Goal: Navigation & Orientation: Find specific page/section

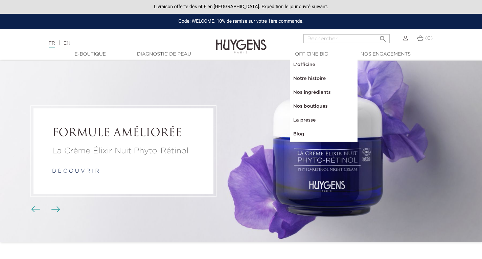
click at [303, 107] on link "Nos boutiques" at bounding box center [324, 106] width 68 height 14
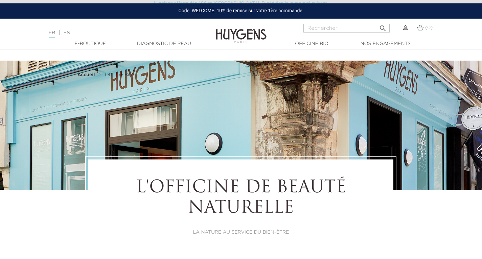
select select "FR"
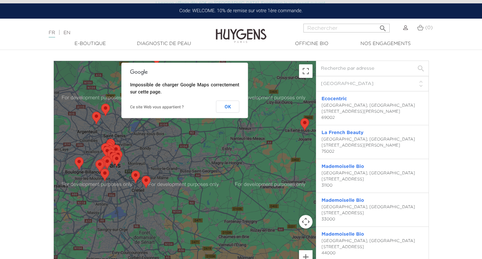
scroll to position [1466, 0]
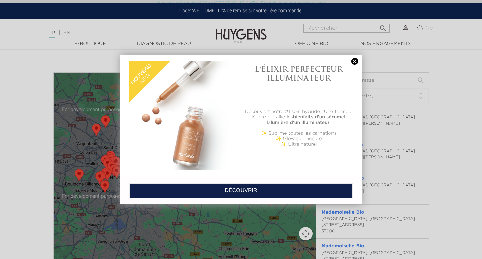
click at [354, 60] on link at bounding box center [354, 61] width 9 height 7
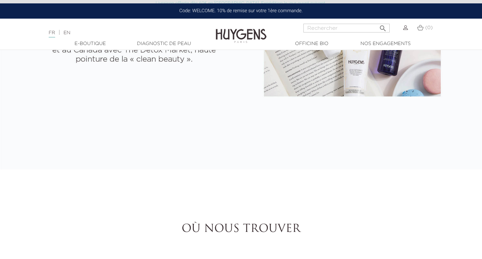
scroll to position [1162, 0]
